Goal: Information Seeking & Learning: Understand process/instructions

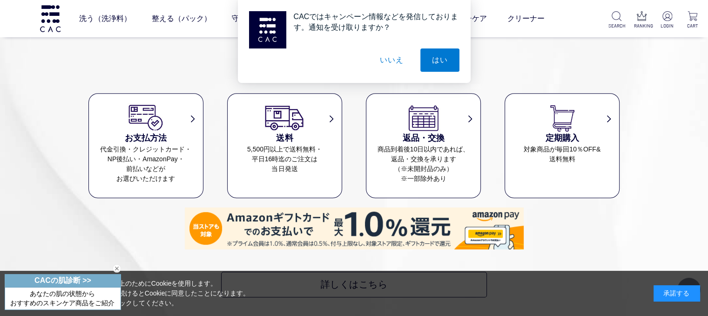
scroll to position [3955, 0]
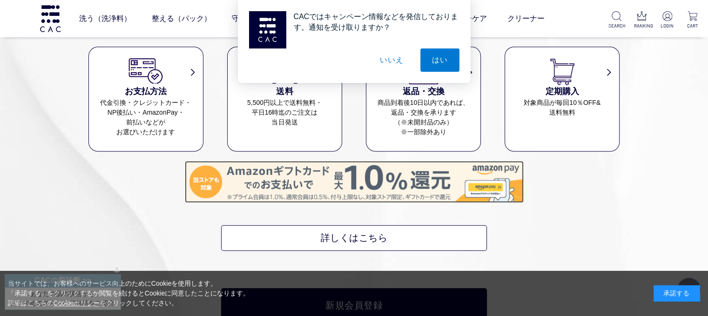
click at [367, 181] on img at bounding box center [354, 182] width 339 height 42
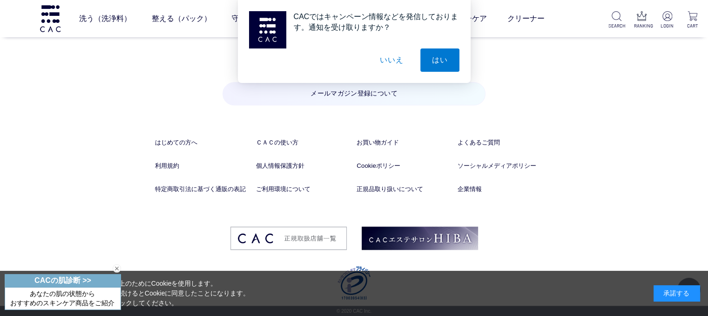
scroll to position [4642, 0]
click at [483, 141] on link "よくあるご質問" at bounding box center [504, 141] width 95 height 9
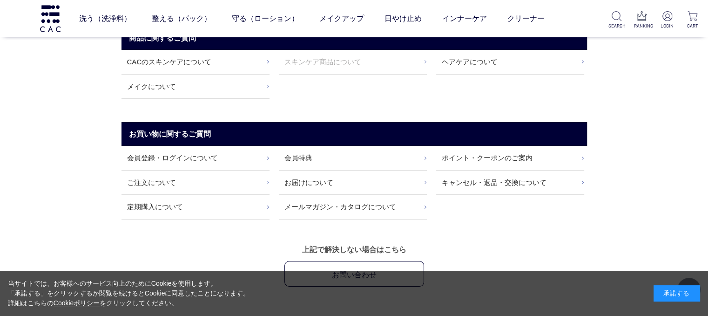
scroll to position [93, 0]
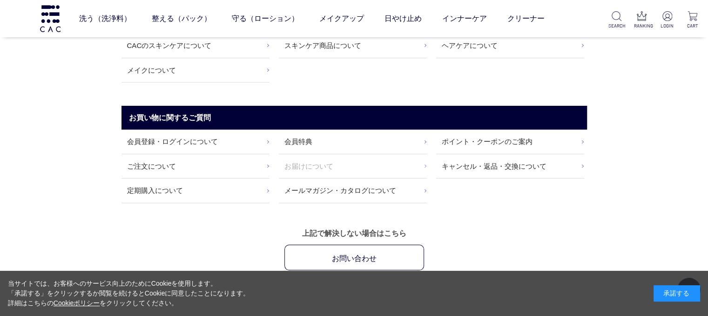
click at [315, 164] on link "お届けについて" at bounding box center [353, 166] width 148 height 24
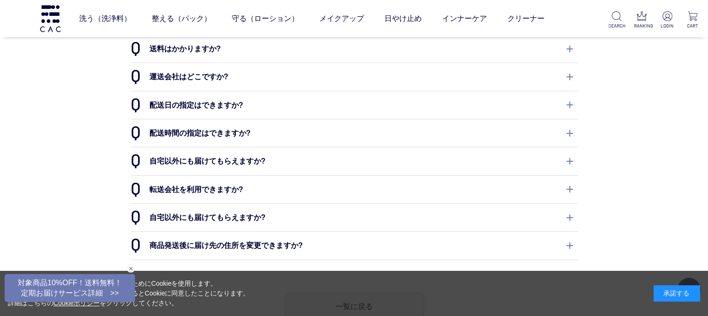
scroll to position [93, 0]
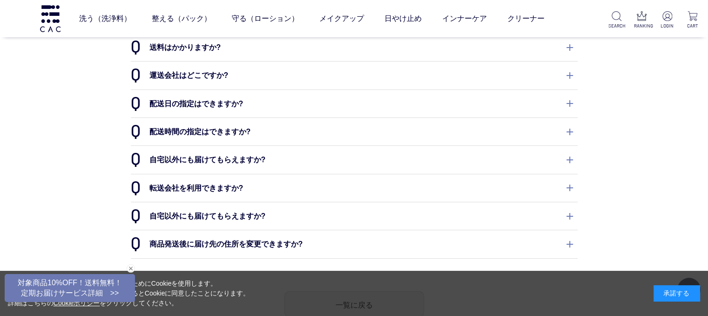
click at [569, 104] on dt "配送日の指定はできますか?" at bounding box center [354, 103] width 447 height 27
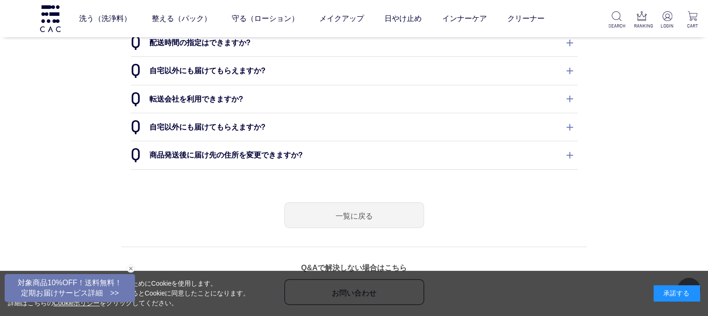
scroll to position [140, 0]
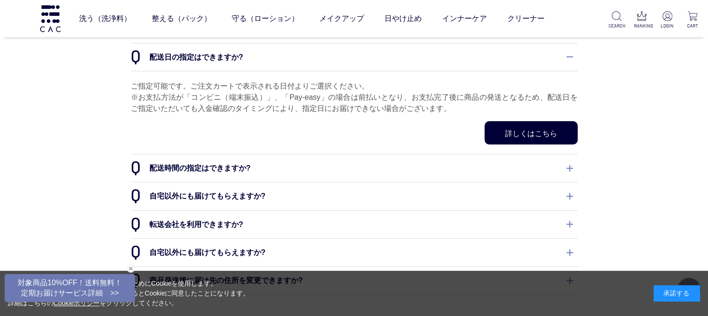
click at [522, 133] on link "詳しくはこちら" at bounding box center [530, 132] width 93 height 23
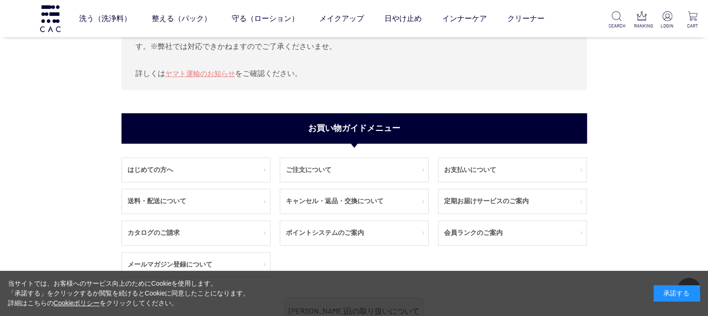
scroll to position [605, 0]
